Goal: Task Accomplishment & Management: Manage account settings

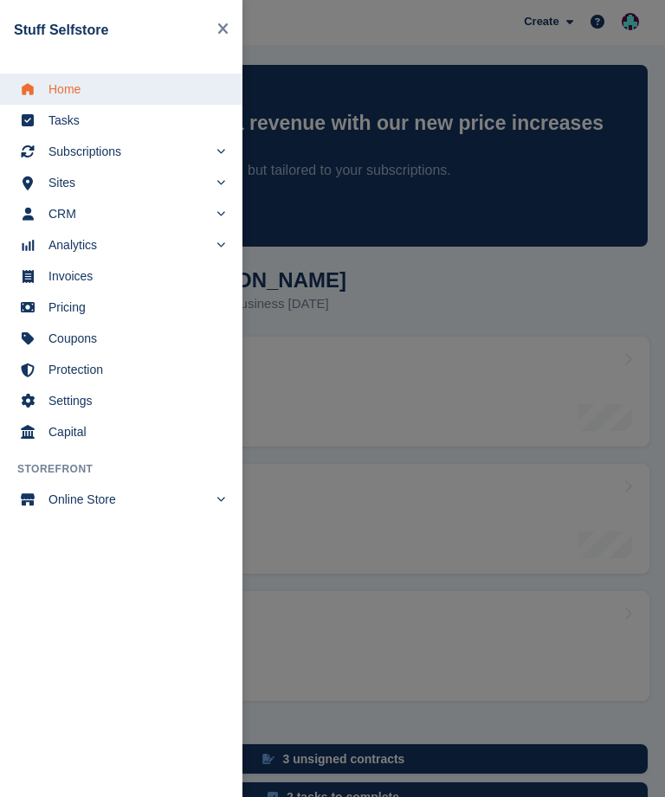
click at [107, 156] on span "Subscriptions" at bounding box center [127, 151] width 159 height 24
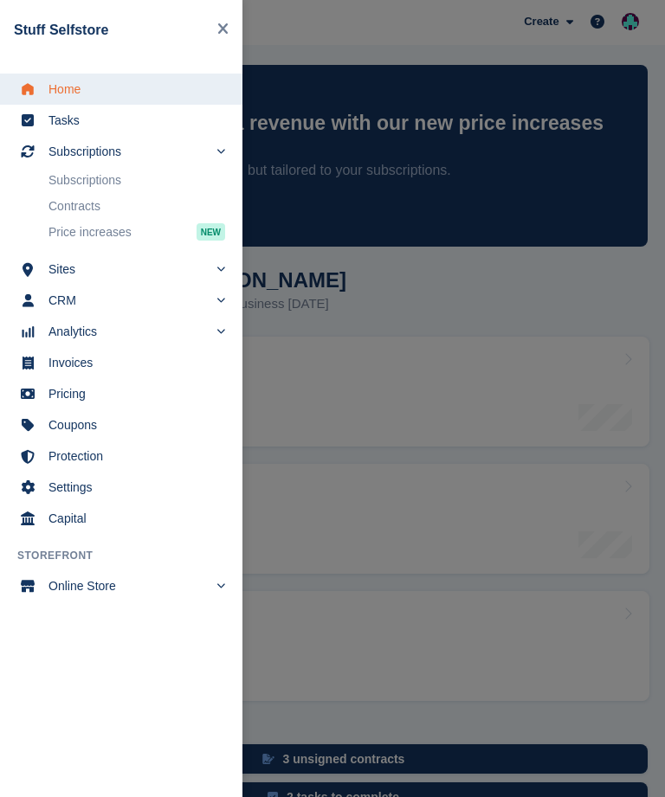
click at [120, 183] on link "Subscriptions" at bounding box center [136, 180] width 177 height 24
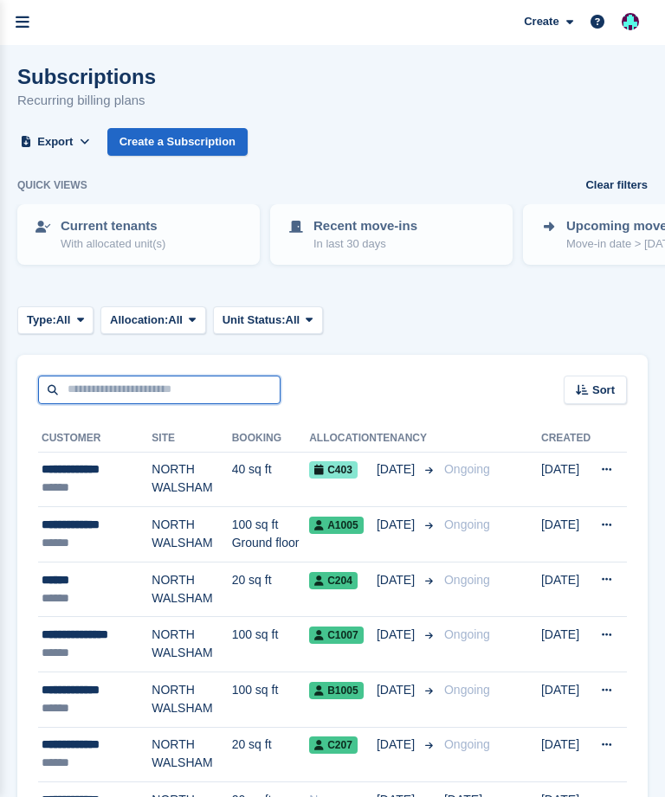
click at [165, 380] on input "text" at bounding box center [159, 390] width 242 height 29
type input "*****"
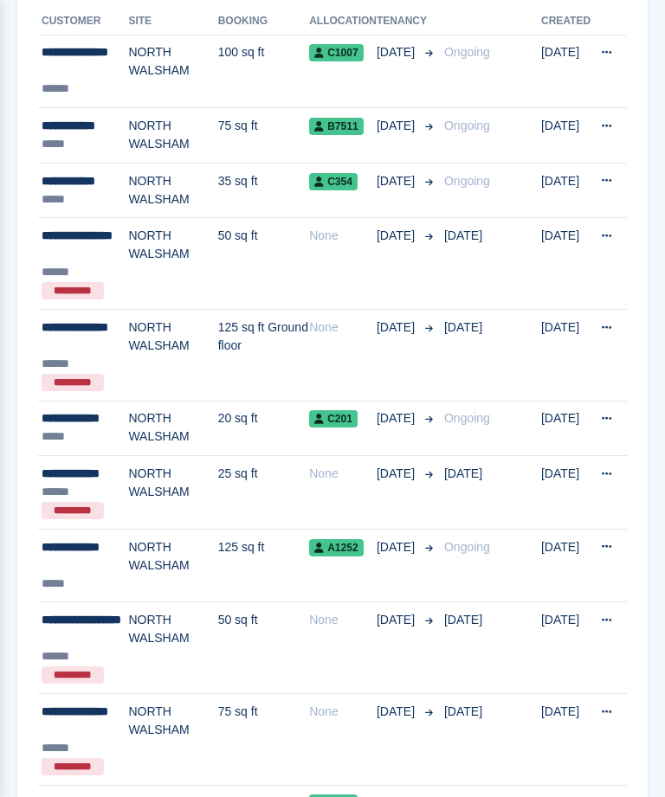
scroll to position [418, 0]
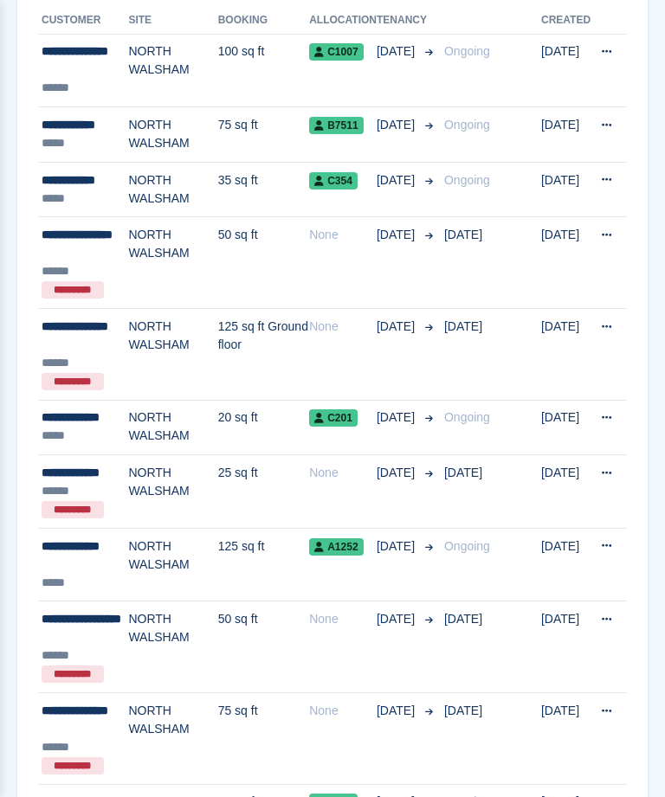
click at [87, 561] on div "**********" at bounding box center [85, 555] width 87 height 36
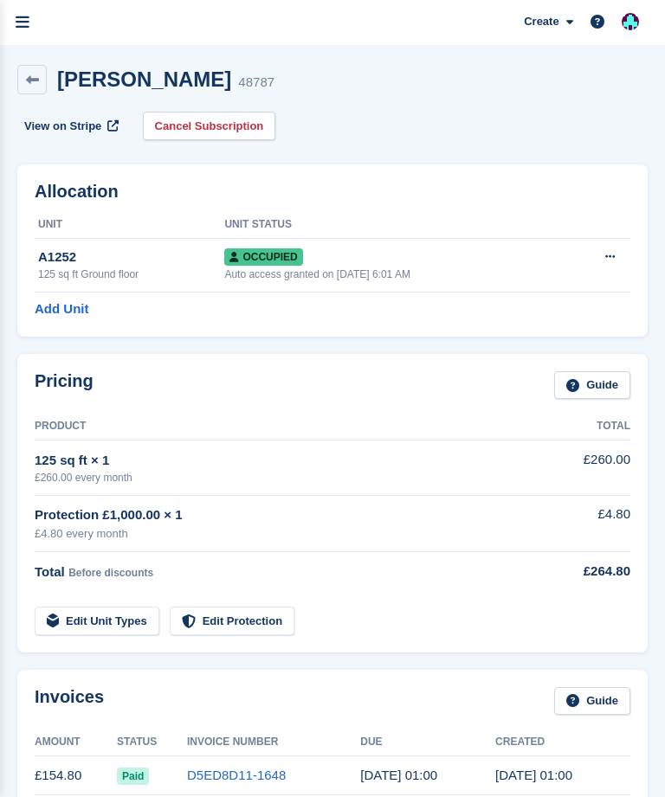
click at [226, 127] on link "Cancel Subscription" at bounding box center [209, 126] width 133 height 29
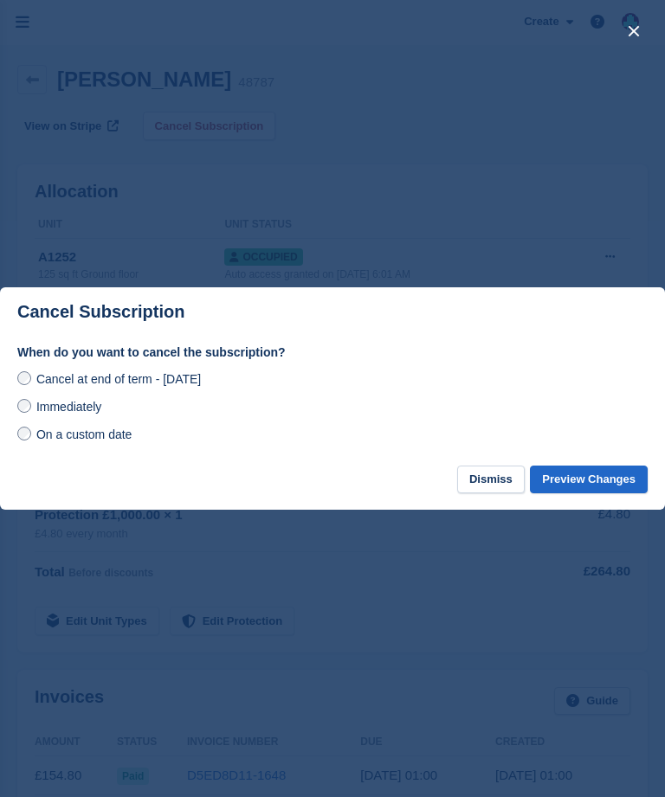
click at [83, 414] on span "Immediately" at bounding box center [68, 407] width 65 height 14
click at [598, 481] on button "Preview Changes" at bounding box center [589, 480] width 118 height 29
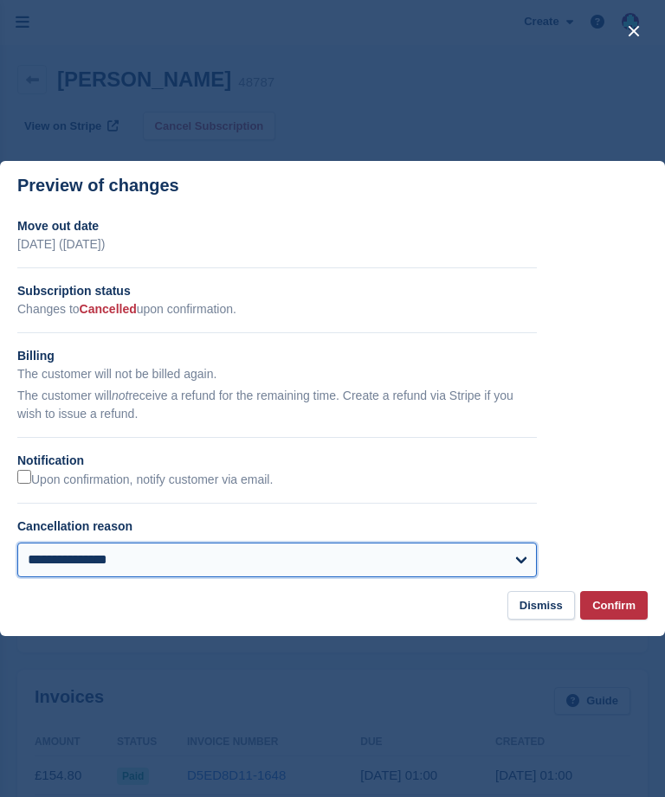
click at [293, 548] on select "**********" at bounding box center [276, 560] width 519 height 35
select select "**********"
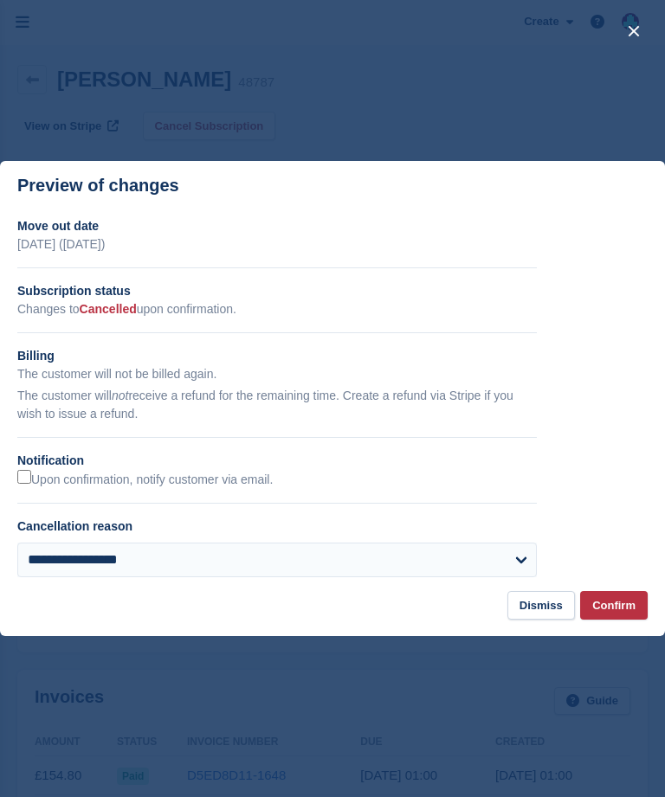
click at [620, 599] on button "Confirm" at bounding box center [614, 605] width 68 height 29
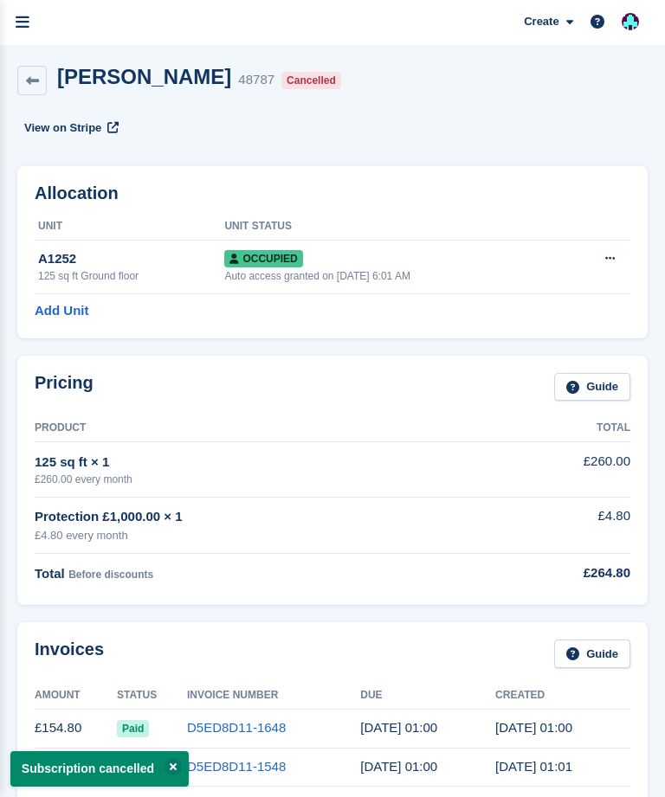
click at [29, 85] on icon at bounding box center [32, 80] width 13 height 13
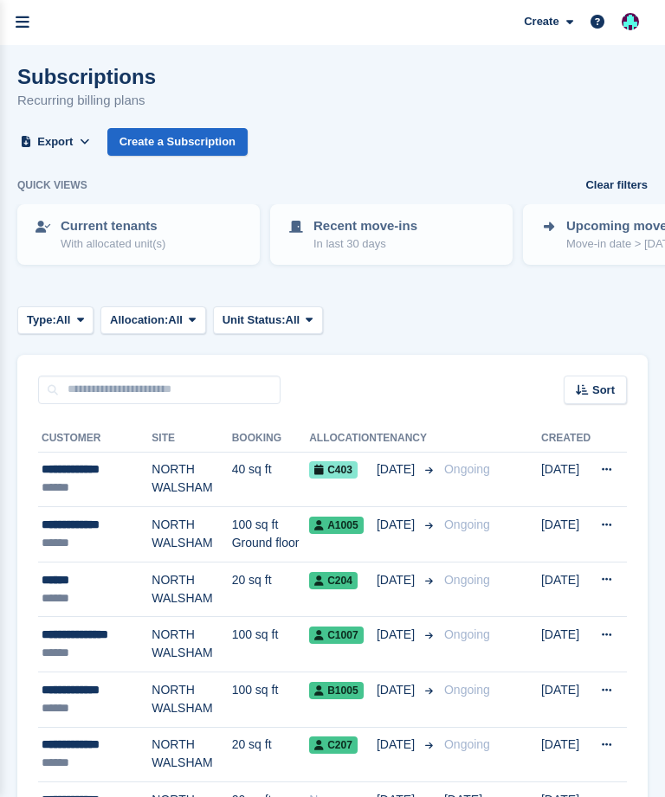
click at [34, 31] on link "menu" at bounding box center [22, 22] width 45 height 45
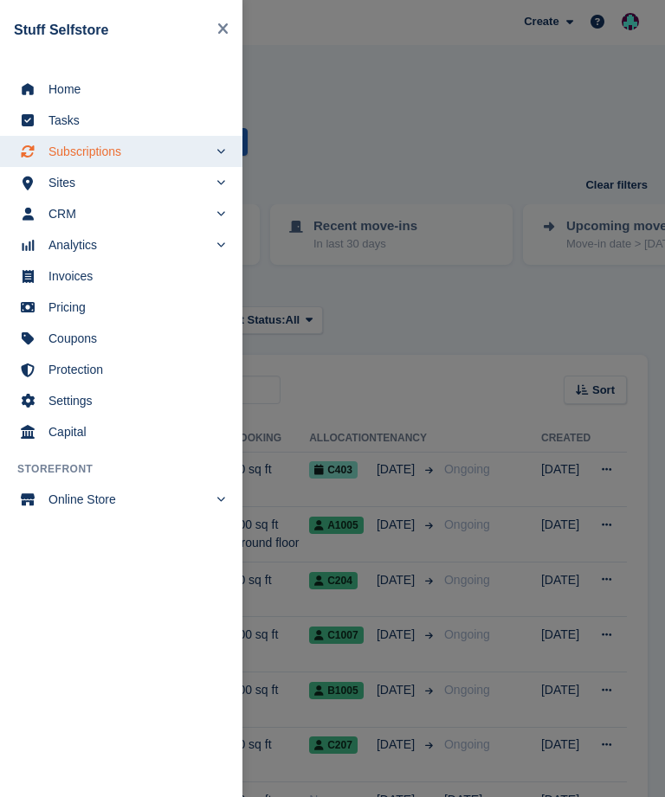
click at [113, 136] on link "Tasks" at bounding box center [121, 120] width 242 height 31
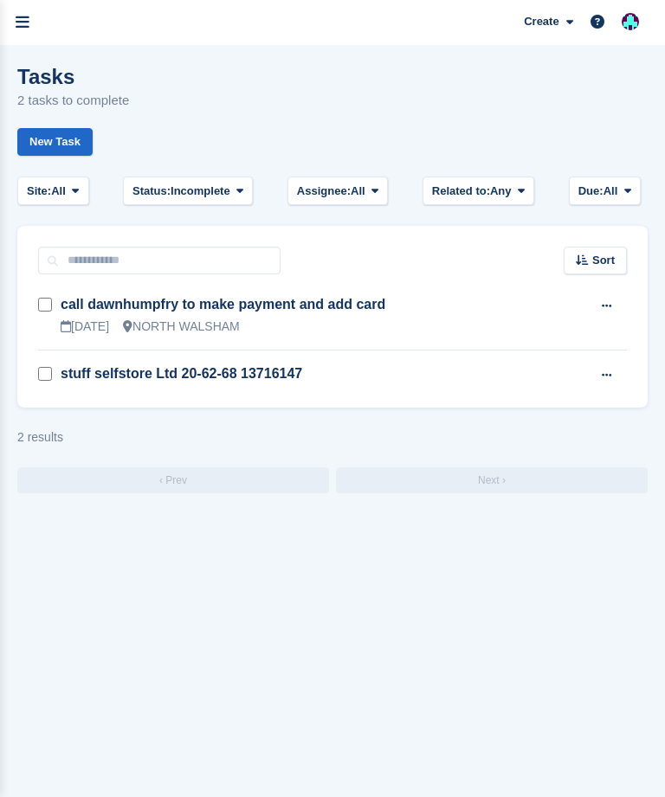
click at [24, 25] on icon "menu" at bounding box center [23, 23] width 14 height 16
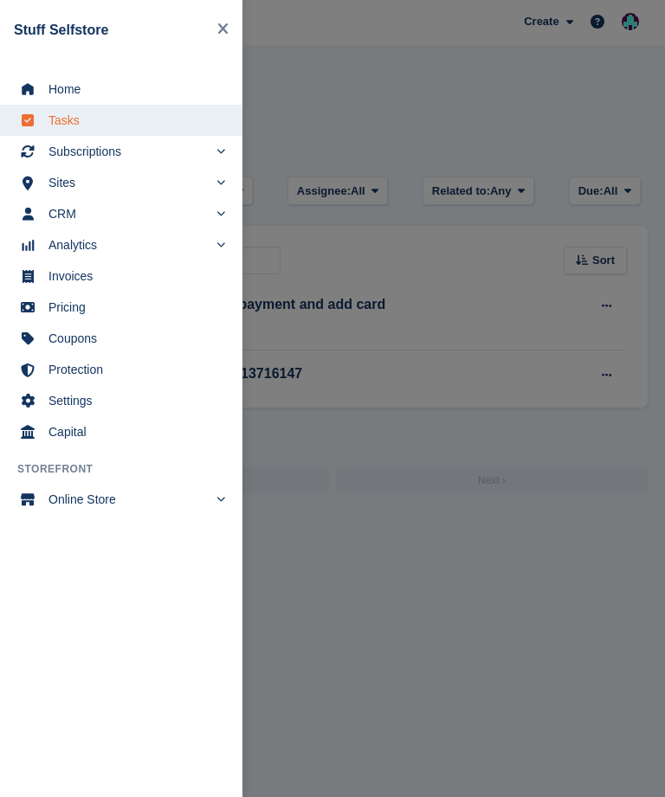
click at [100, 160] on span "Subscriptions" at bounding box center [127, 151] width 159 height 24
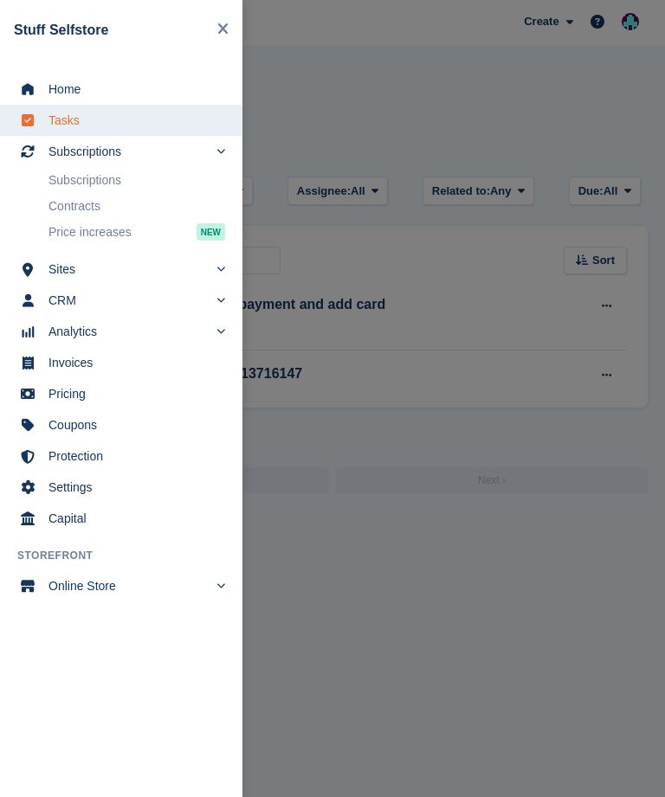
click at [119, 177] on link "Subscriptions" at bounding box center [136, 180] width 177 height 24
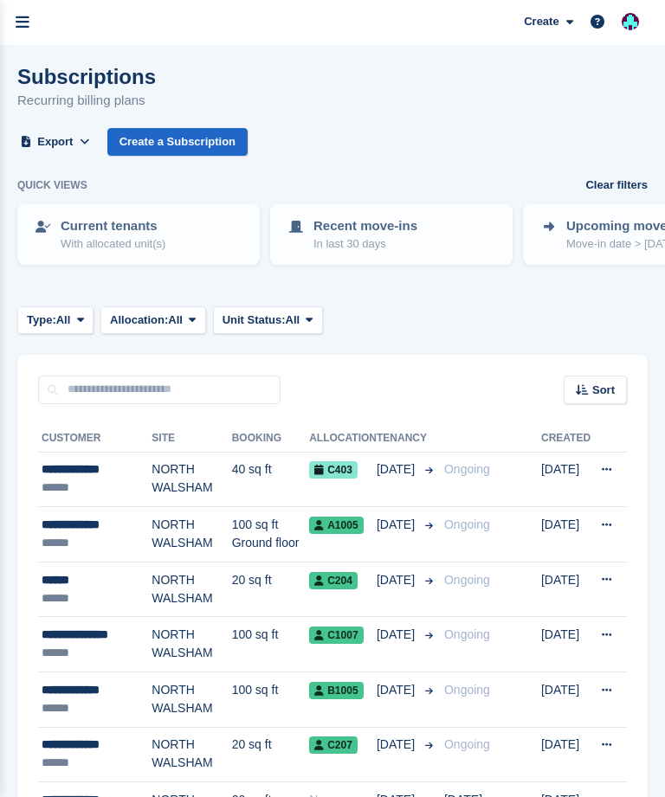
click at [608, 235] on p "Move-in date > today" at bounding box center [628, 243] width 124 height 17
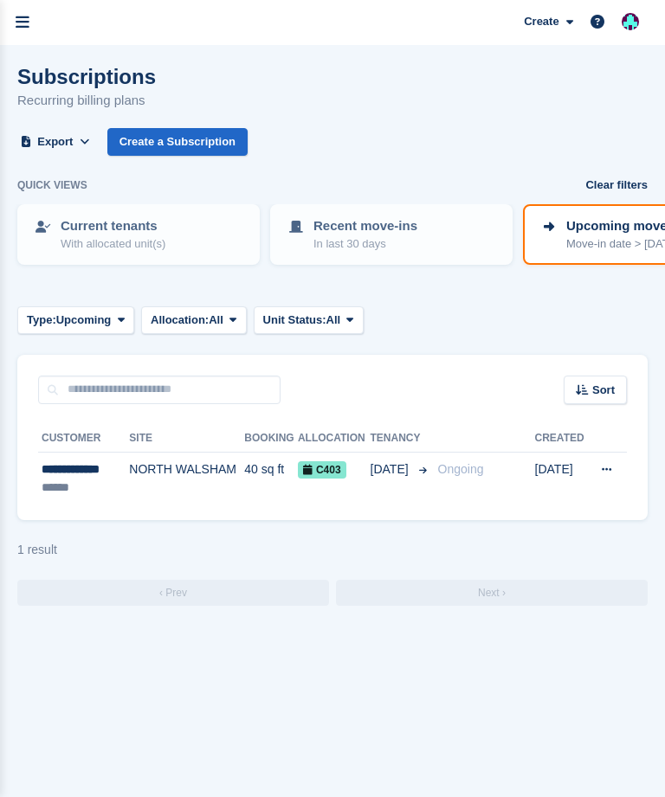
click at [389, 228] on p "Recent move-ins" at bounding box center [365, 226] width 104 height 20
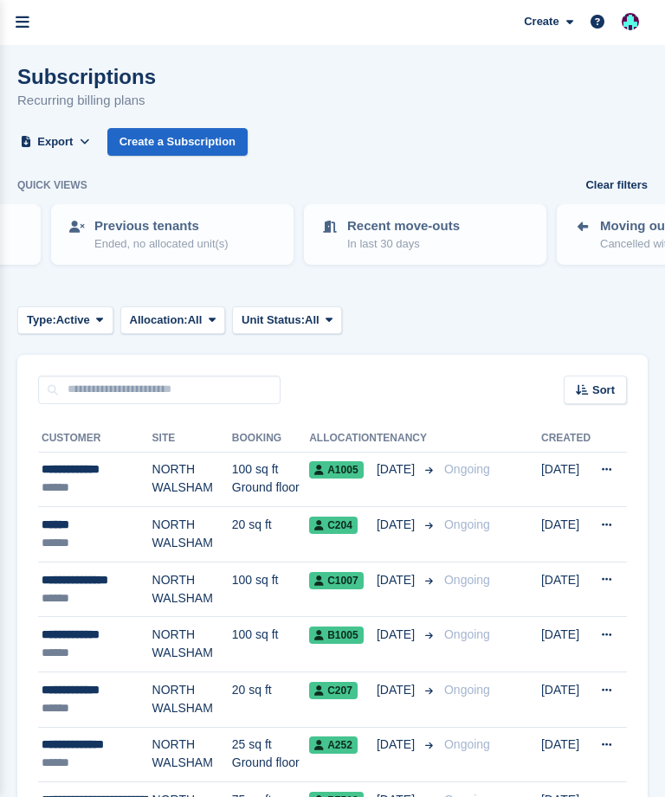
scroll to position [0, 725]
click at [420, 241] on p "In last 30 days" at bounding box center [402, 243] width 113 height 17
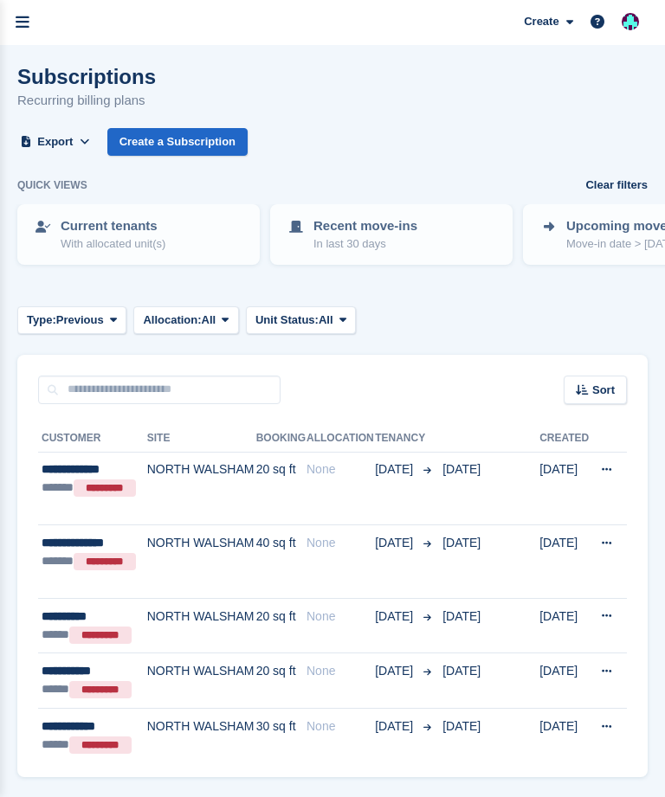
click at [602, 230] on p "Upcoming move-ins" at bounding box center [628, 226] width 124 height 20
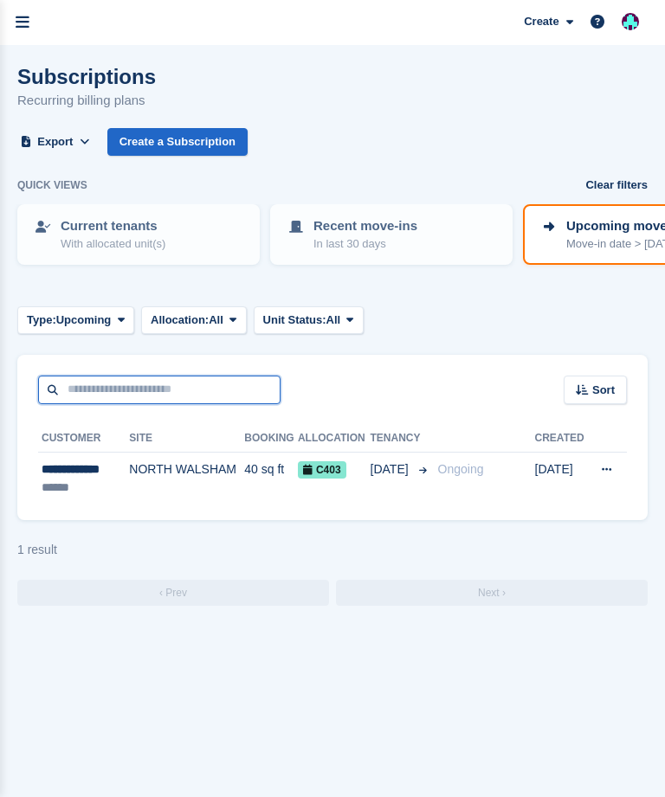
click at [138, 392] on input "text" at bounding box center [159, 390] width 242 height 29
type input "****"
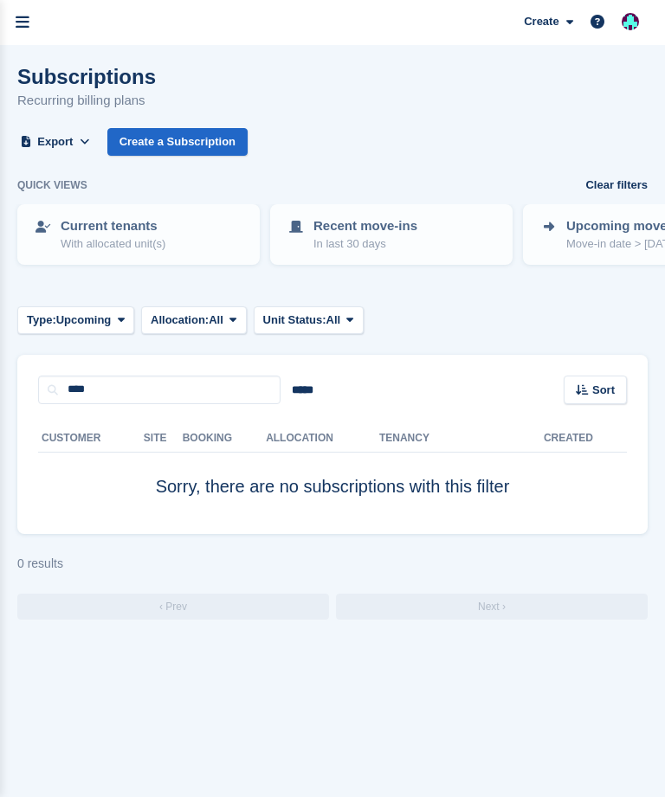
click at [157, 243] on p "With allocated unit(s)" at bounding box center [113, 243] width 105 height 17
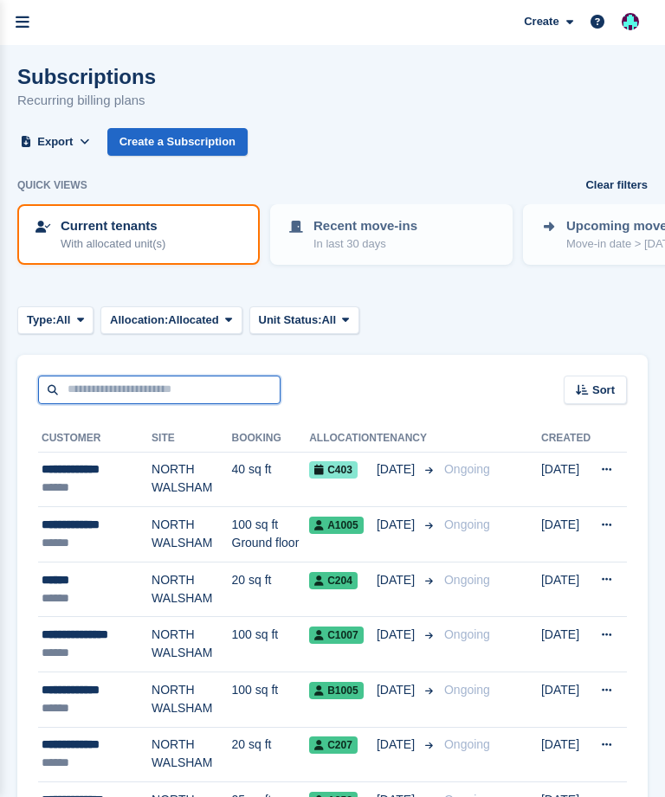
click at [179, 399] on input "text" at bounding box center [159, 390] width 242 height 29
type input "****"
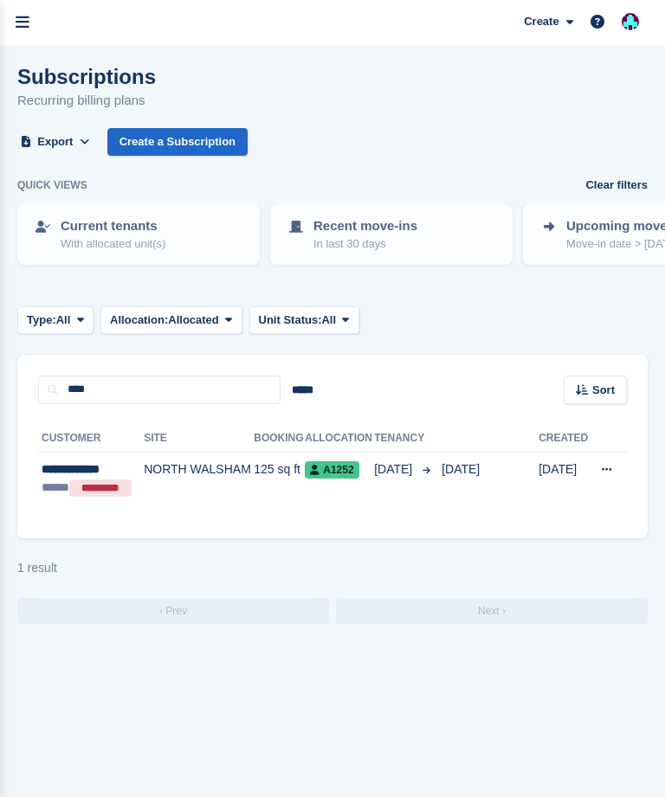
click at [199, 479] on td "NORTH WALSHAM" at bounding box center [199, 488] width 110 height 73
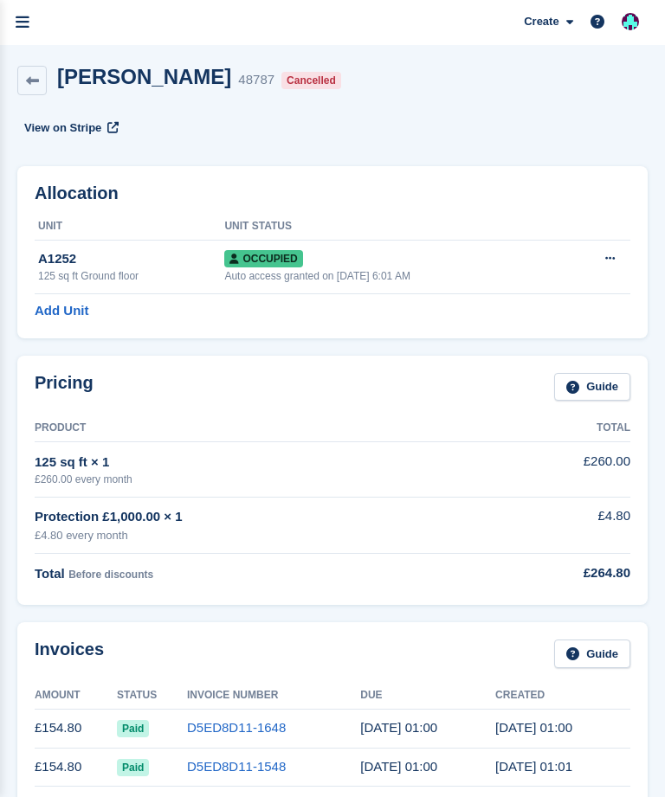
click at [612, 263] on icon at bounding box center [610, 258] width 10 height 11
click at [525, 362] on p "Deallocate" at bounding box center [542, 352] width 151 height 23
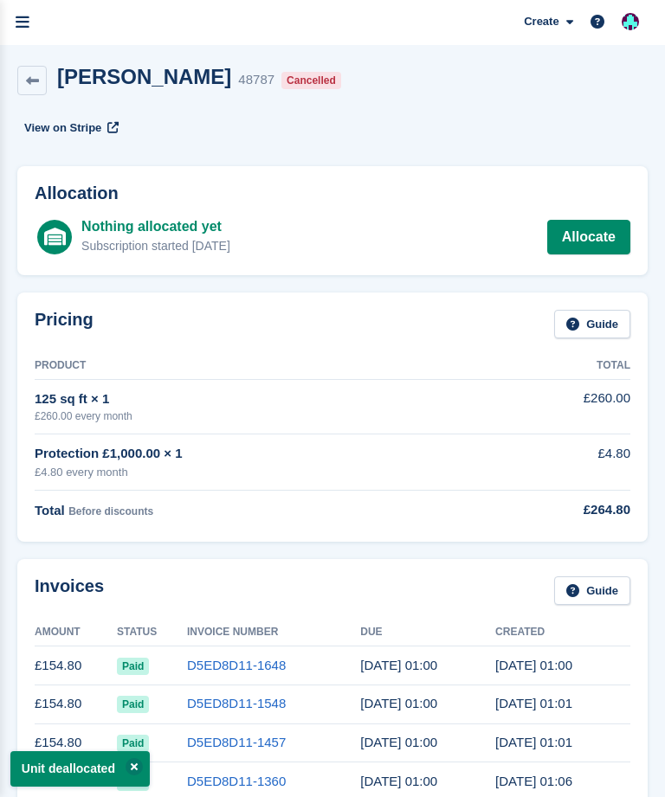
click at [33, 29] on link "menu" at bounding box center [22, 22] width 45 height 45
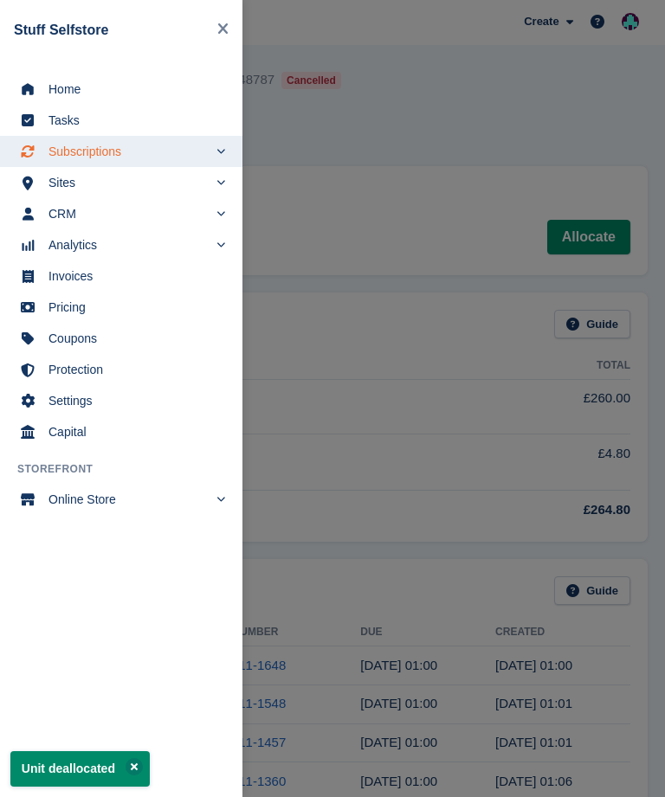
click at [65, 100] on span "Home" at bounding box center [132, 89] width 168 height 24
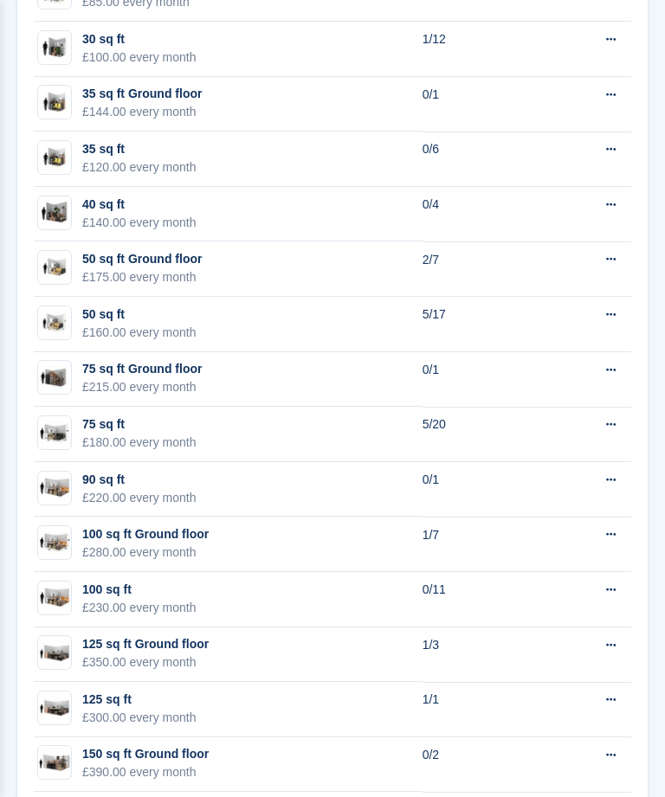
scroll to position [1872, 0]
click at [550, 632] on td "1/3" at bounding box center [486, 654] width 128 height 55
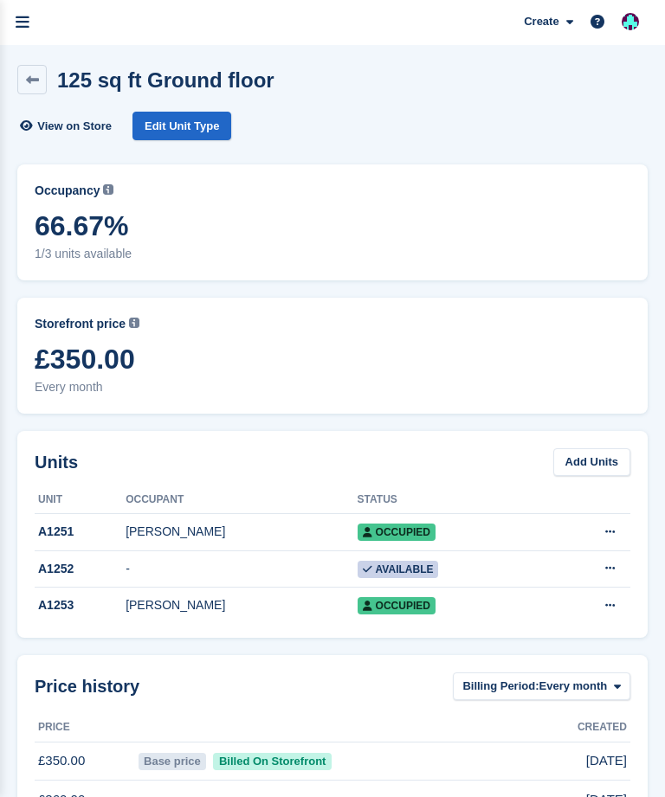
click at [36, 79] on icon at bounding box center [32, 80] width 13 height 13
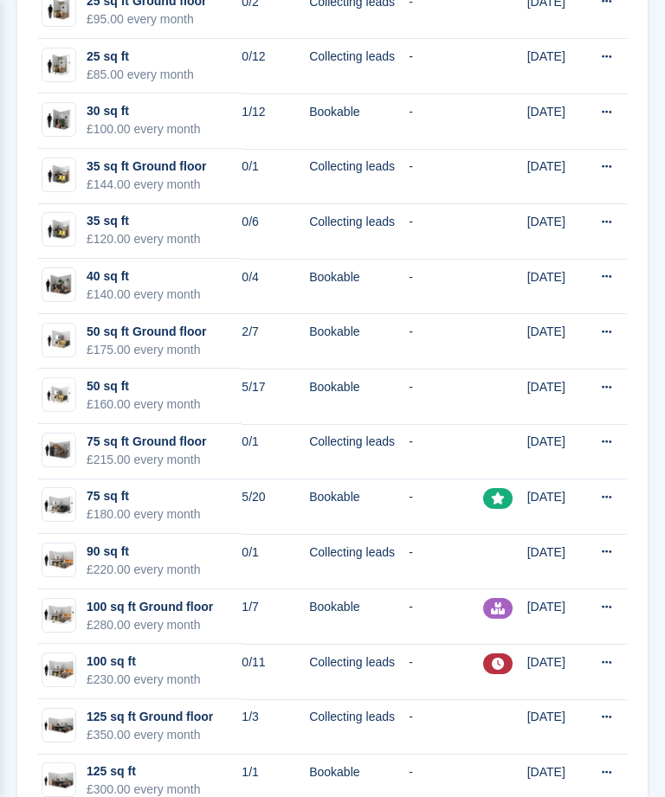
scroll to position [285, 0]
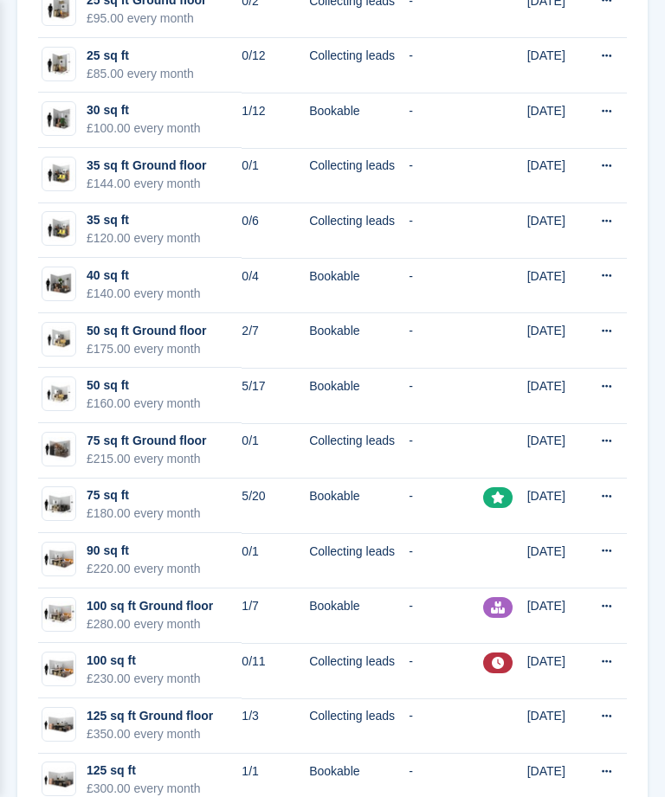
click at [613, 718] on button at bounding box center [606, 717] width 32 height 26
click at [534, 749] on p "Edit unit type" at bounding box center [539, 750] width 151 height 23
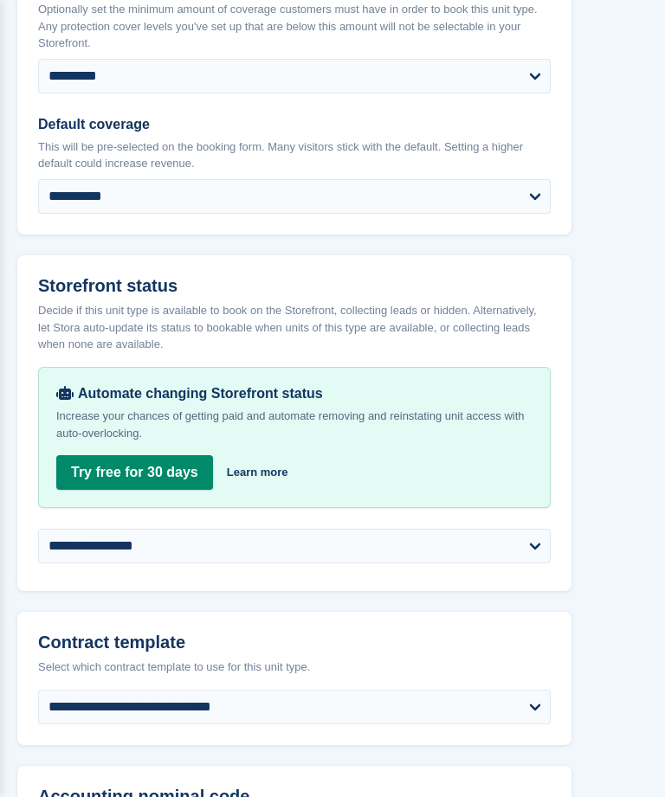
scroll to position [2555, 0]
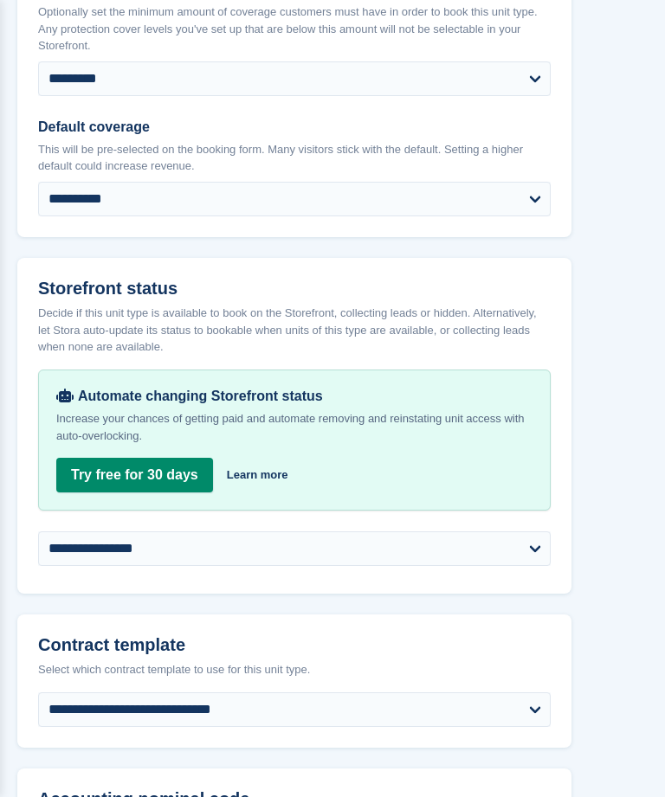
click at [362, 539] on select "**********" at bounding box center [294, 548] width 512 height 35
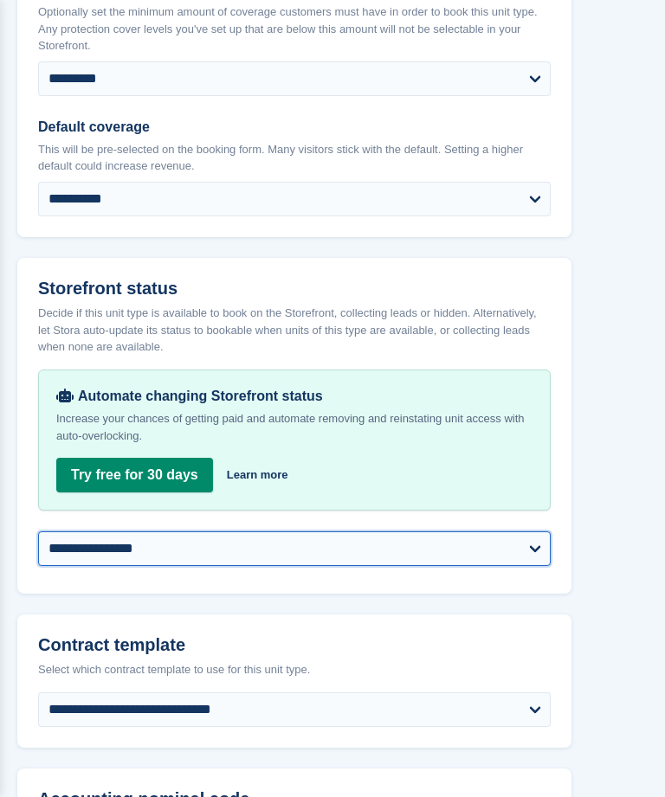
select select "********"
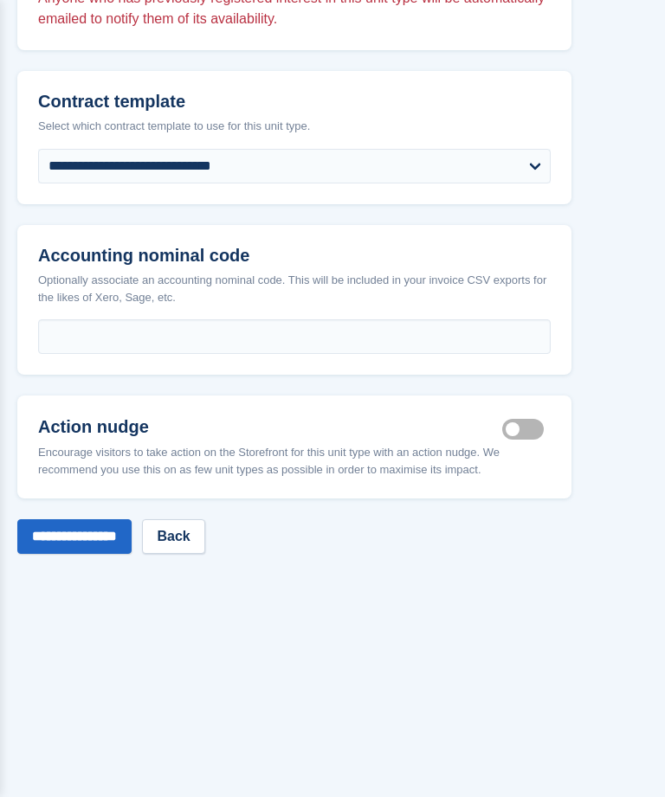
scroll to position [3304, 0]
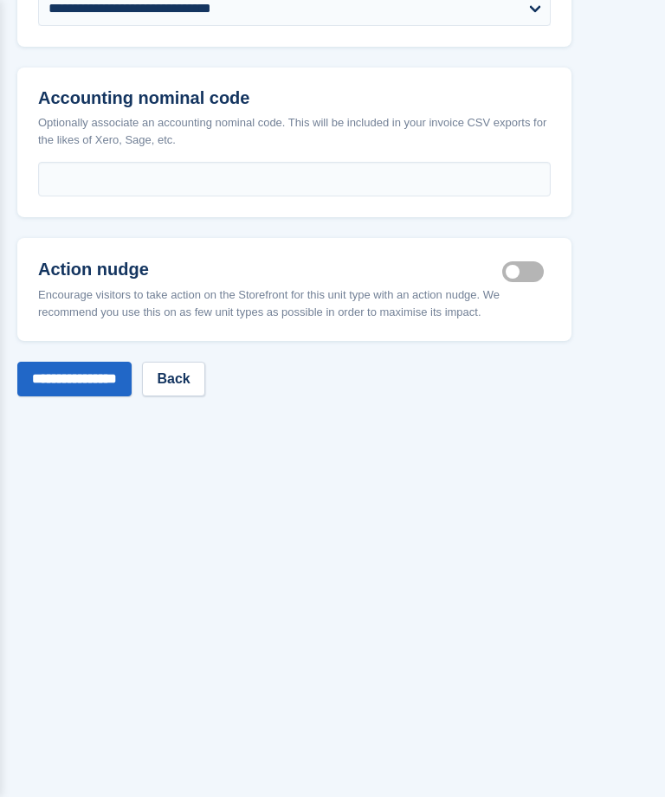
click at [98, 373] on input "**********" at bounding box center [74, 379] width 114 height 35
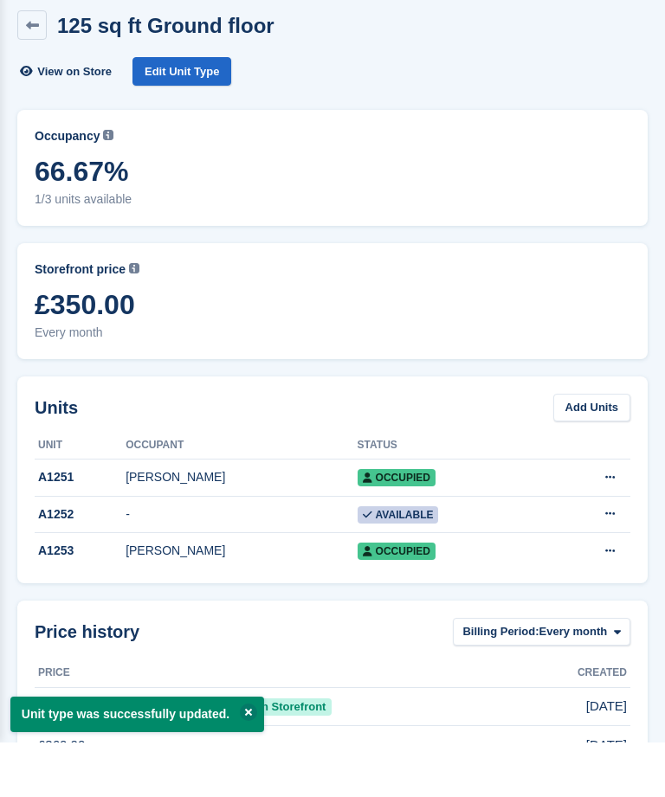
scroll to position [55, 0]
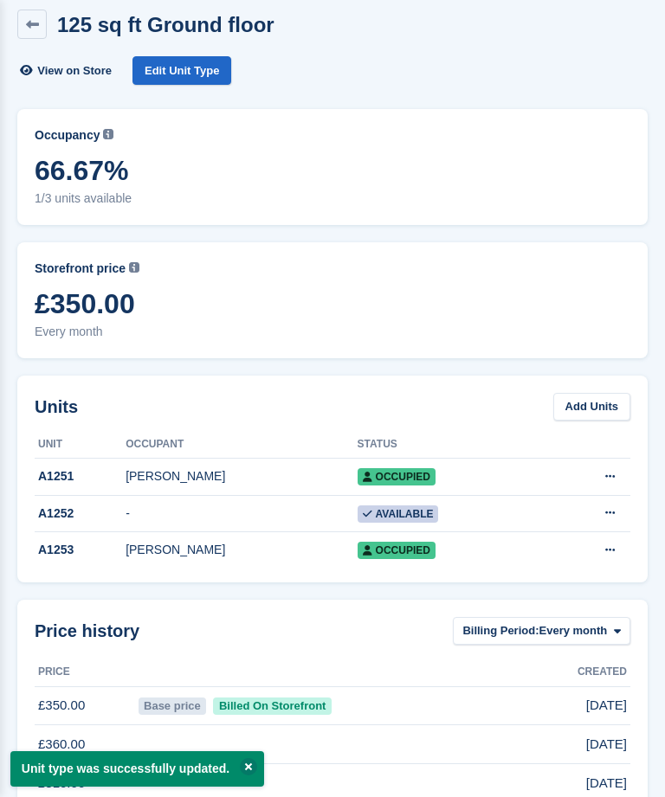
click at [42, 23] on link at bounding box center [31, 24] width 29 height 29
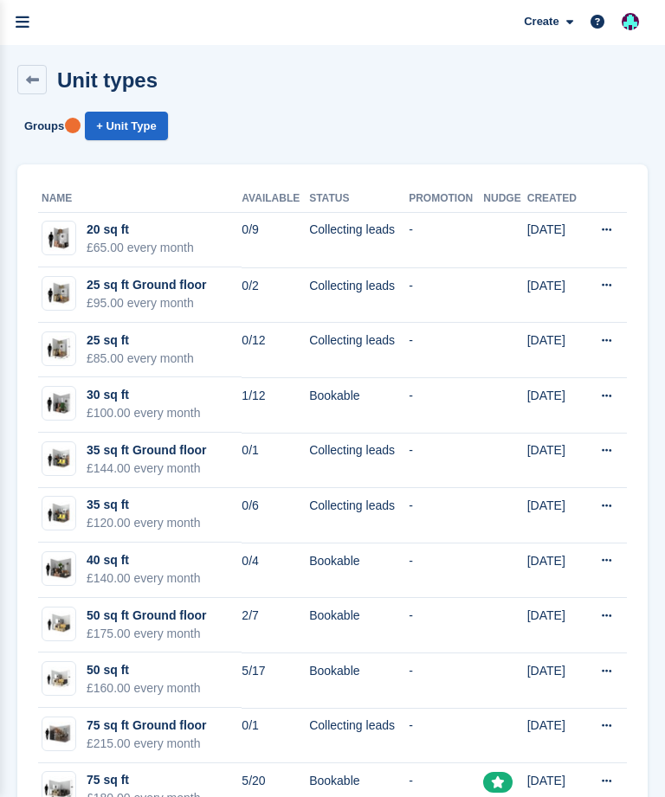
click at [38, 89] on link at bounding box center [31, 79] width 29 height 29
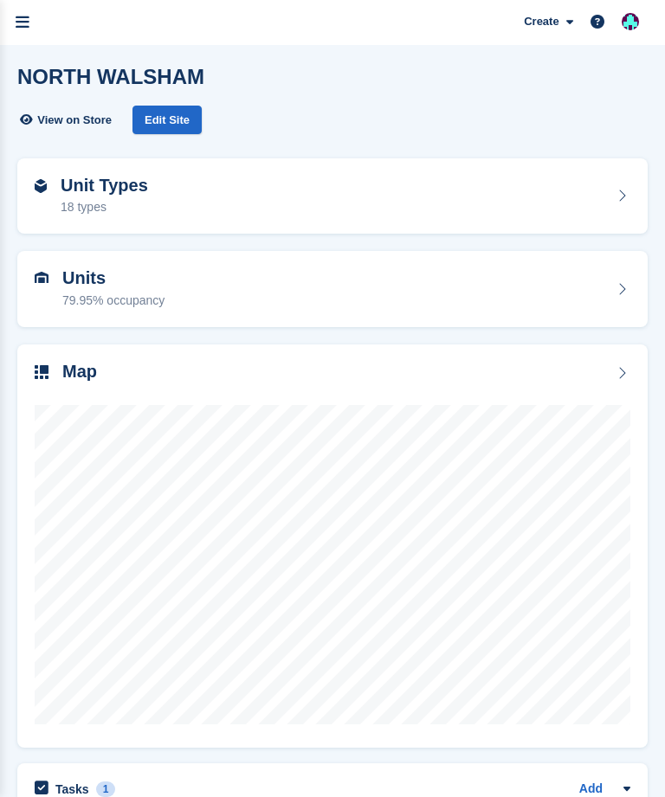
click at [36, 13] on link "menu" at bounding box center [22, 22] width 45 height 45
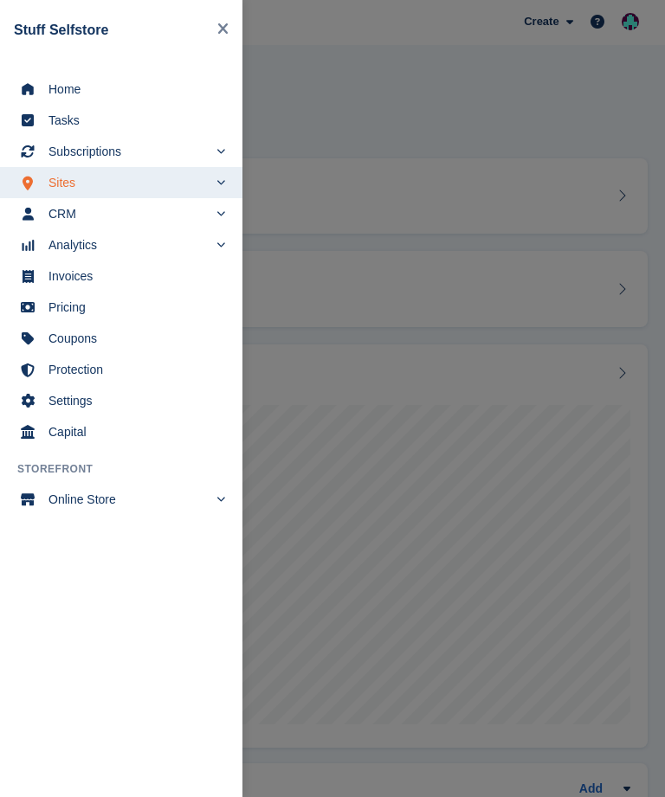
click at [96, 94] on span "Home" at bounding box center [132, 89] width 168 height 24
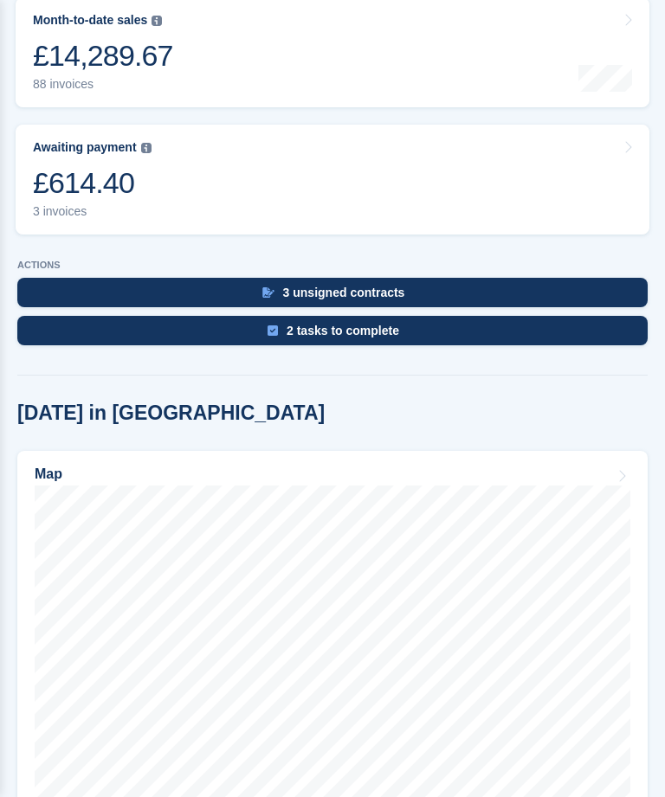
scroll to position [466, 0]
